Goal: Check status: Check status

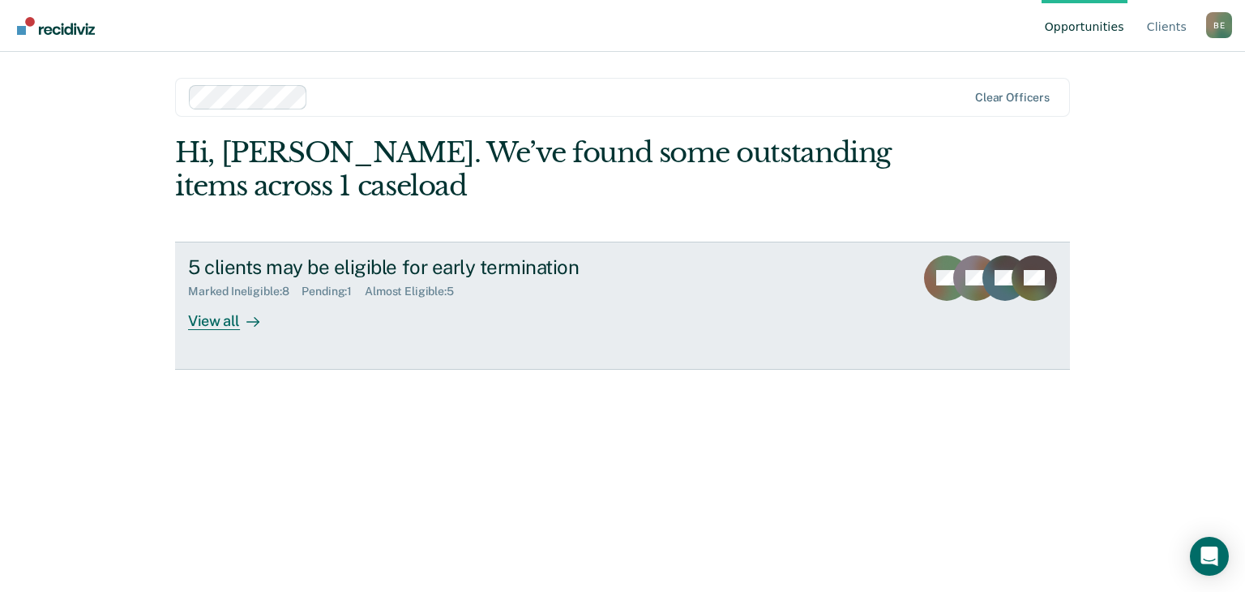
click at [219, 323] on div "View all" at bounding box center [233, 314] width 91 height 32
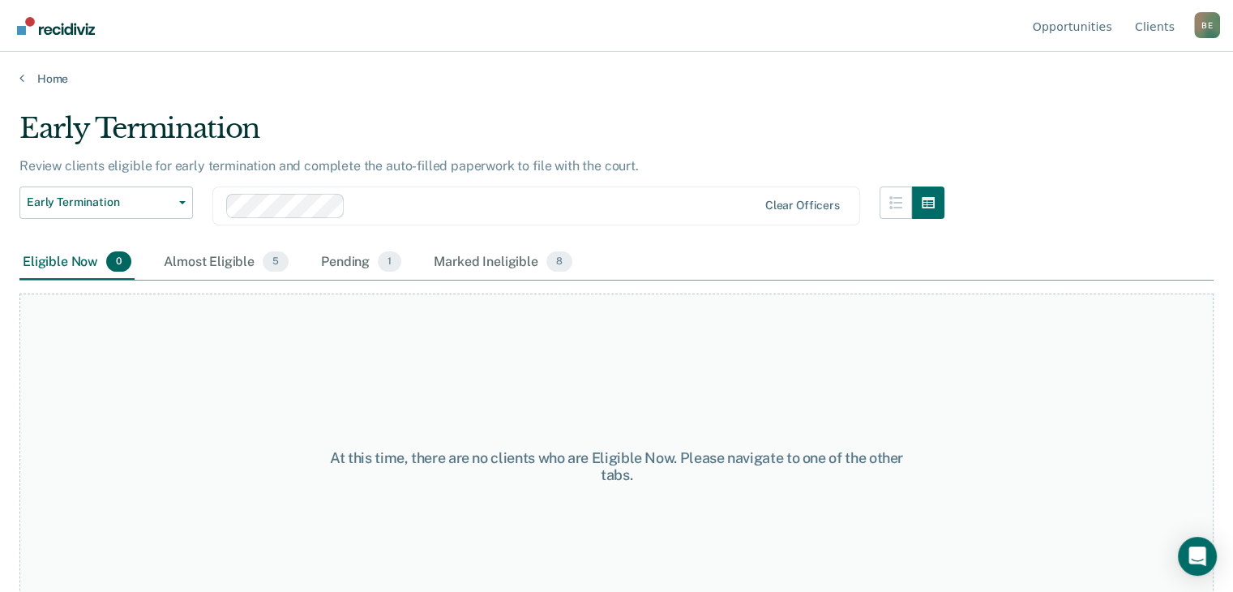
click at [68, 259] on div "Eligible Now 0" at bounding box center [76, 263] width 115 height 36
click at [346, 263] on div "Pending 1" at bounding box center [361, 263] width 87 height 36
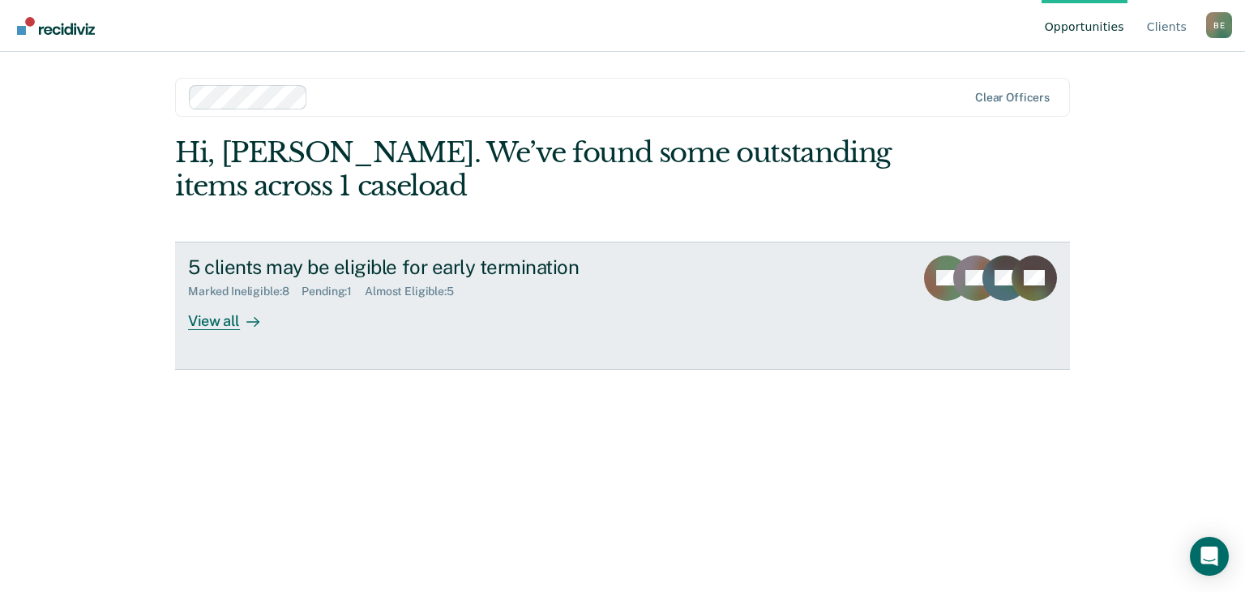
click at [394, 289] on div "Almost Eligible : 5" at bounding box center [416, 292] width 102 height 14
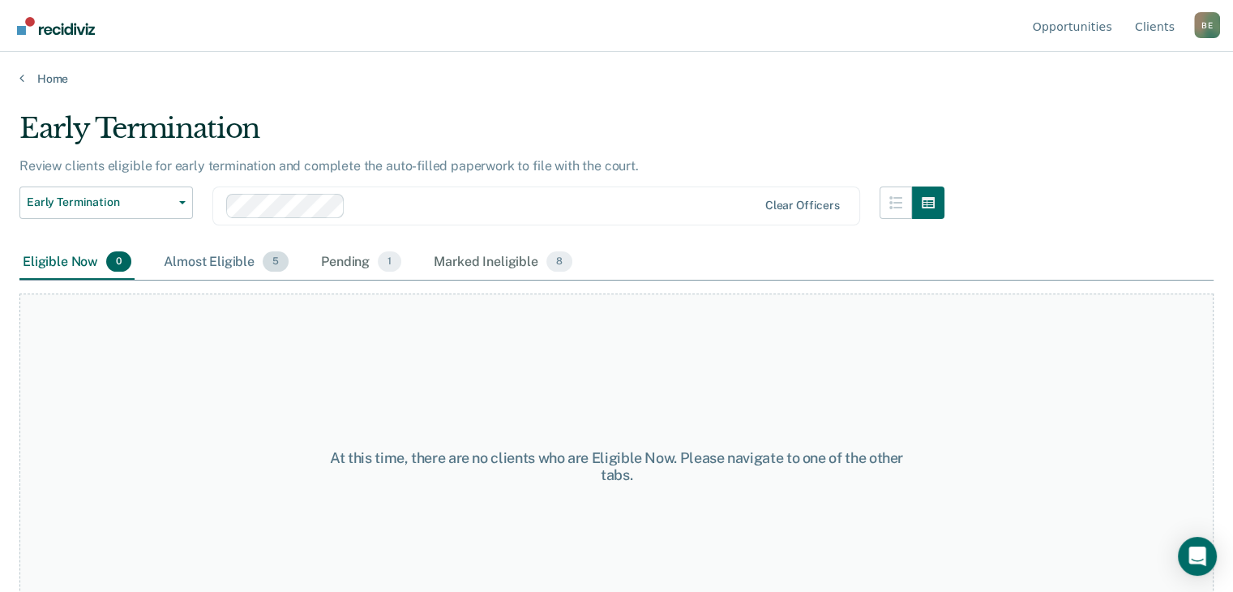
click at [216, 257] on div "Almost Eligible 5" at bounding box center [226, 263] width 131 height 36
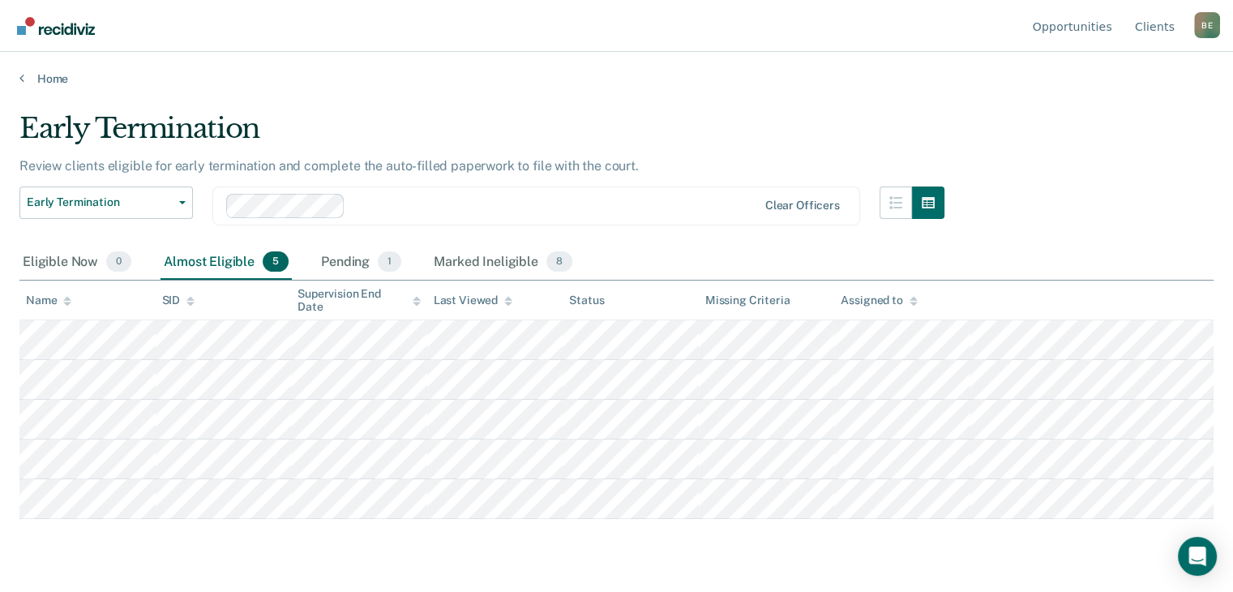
scroll to position [36, 0]
click at [347, 245] on div "Pending 1" at bounding box center [361, 263] width 87 height 36
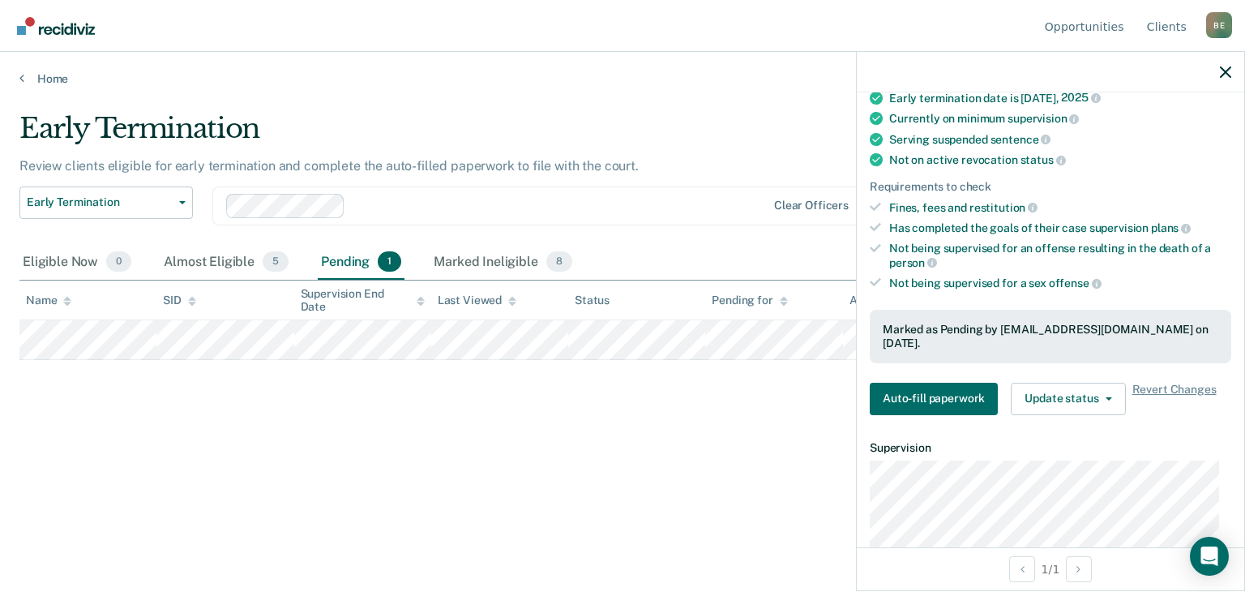
scroll to position [243, 0]
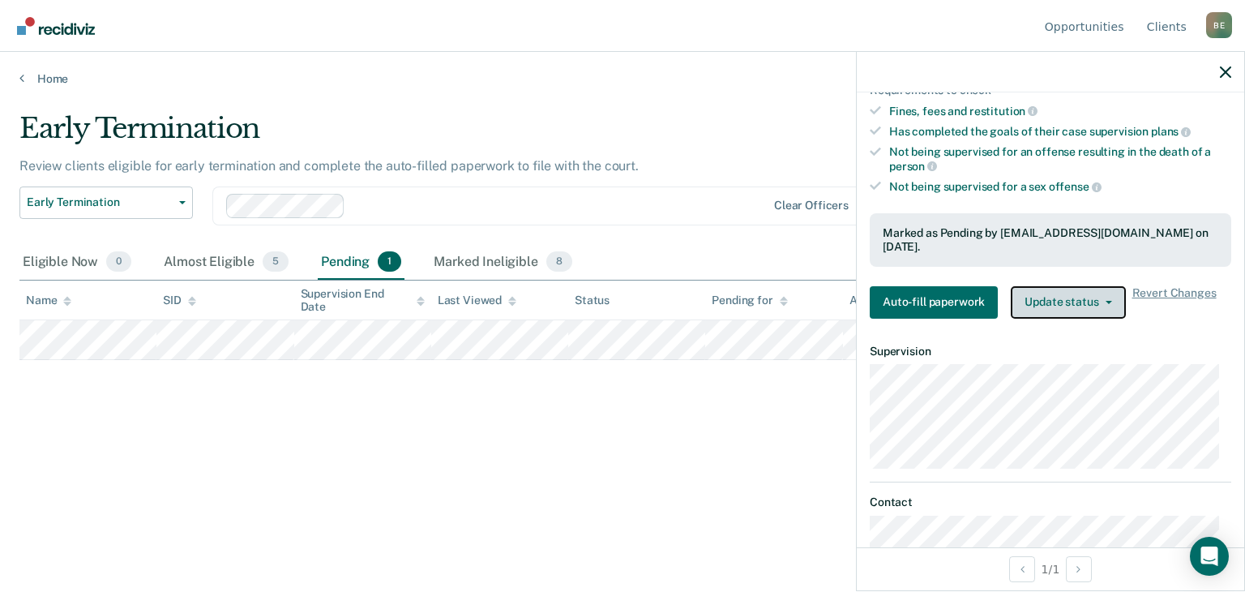
click at [1103, 304] on button "Update status" at bounding box center [1068, 302] width 114 height 32
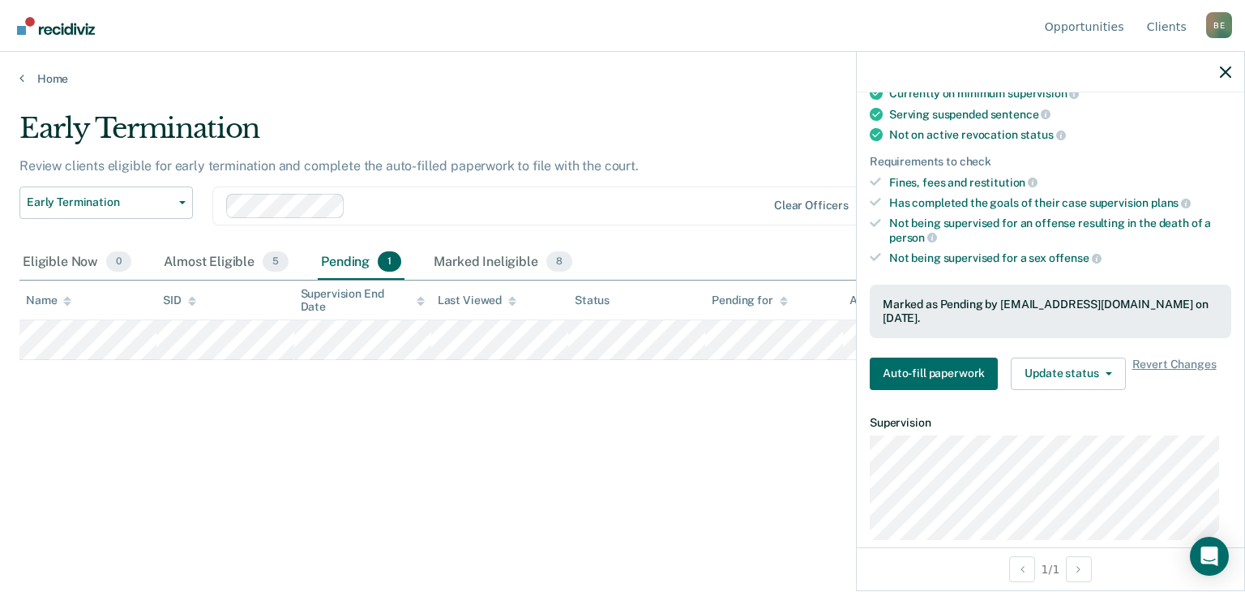
scroll to position [0, 0]
